Goal: Navigation & Orientation: Find specific page/section

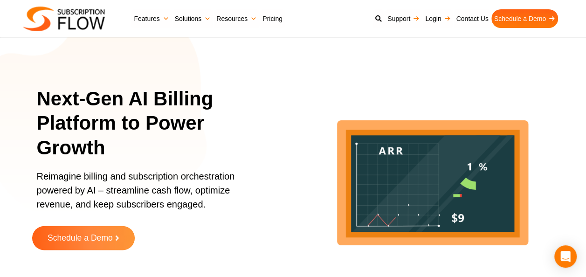
click at [109, 228] on link "Schedule a Demo" at bounding box center [83, 238] width 103 height 24
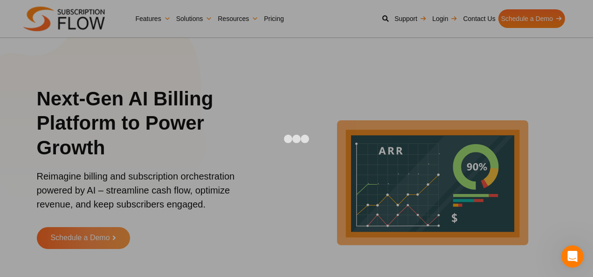
click at [554, 104] on div at bounding box center [296, 138] width 593 height 277
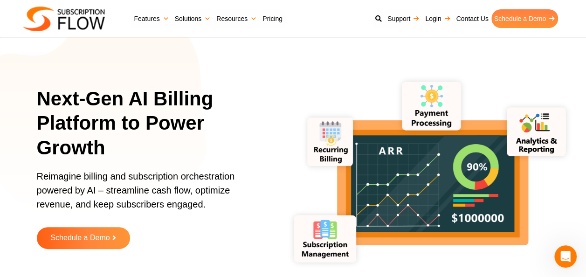
click at [519, 19] on link "Schedule a Demo" at bounding box center [525, 18] width 67 height 19
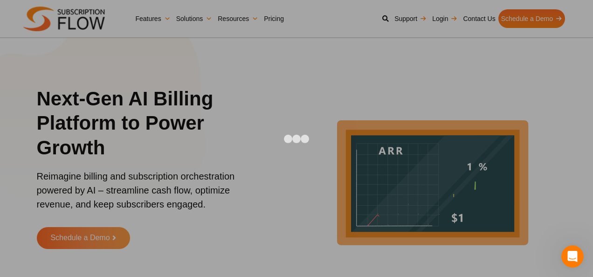
click at [556, 48] on div at bounding box center [296, 138] width 593 height 277
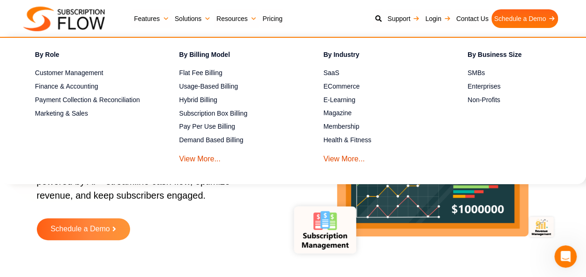
scroll to position [9, 0]
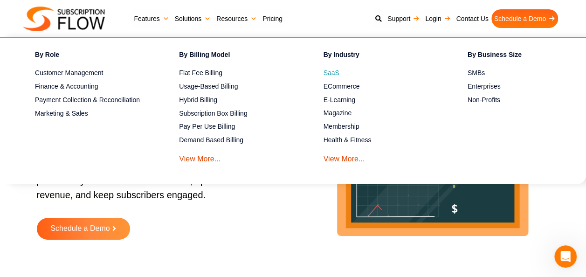
click at [327, 75] on span "SaaS" at bounding box center [332, 73] width 16 height 10
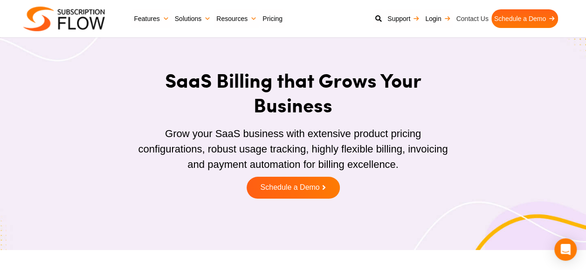
click at [468, 17] on link "Contact Us" at bounding box center [472, 18] width 38 height 19
click at [429, 17] on link "Login" at bounding box center [438, 18] width 31 height 19
